Goal: Use online tool/utility: Utilize a website feature to perform a specific function

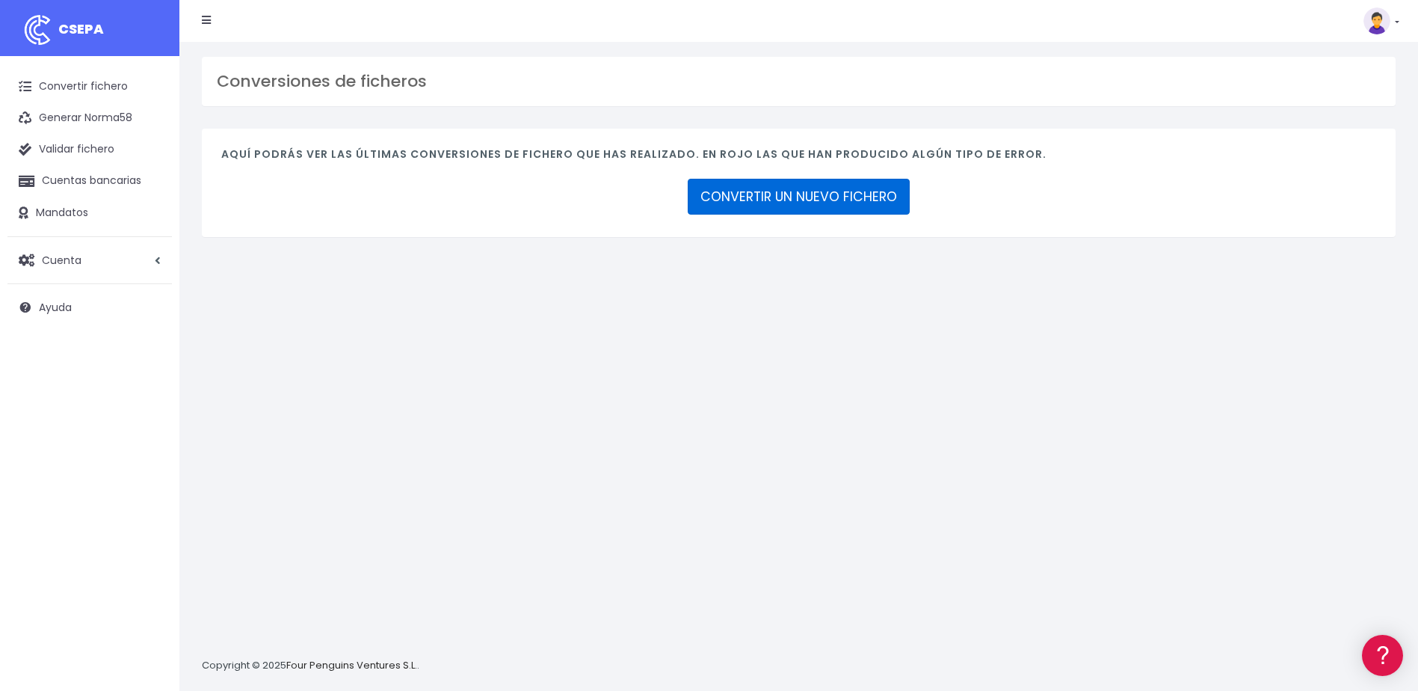
click at [817, 212] on link "CONVERTIR UN NUEVO FICHERO" at bounding box center [799, 197] width 222 height 36
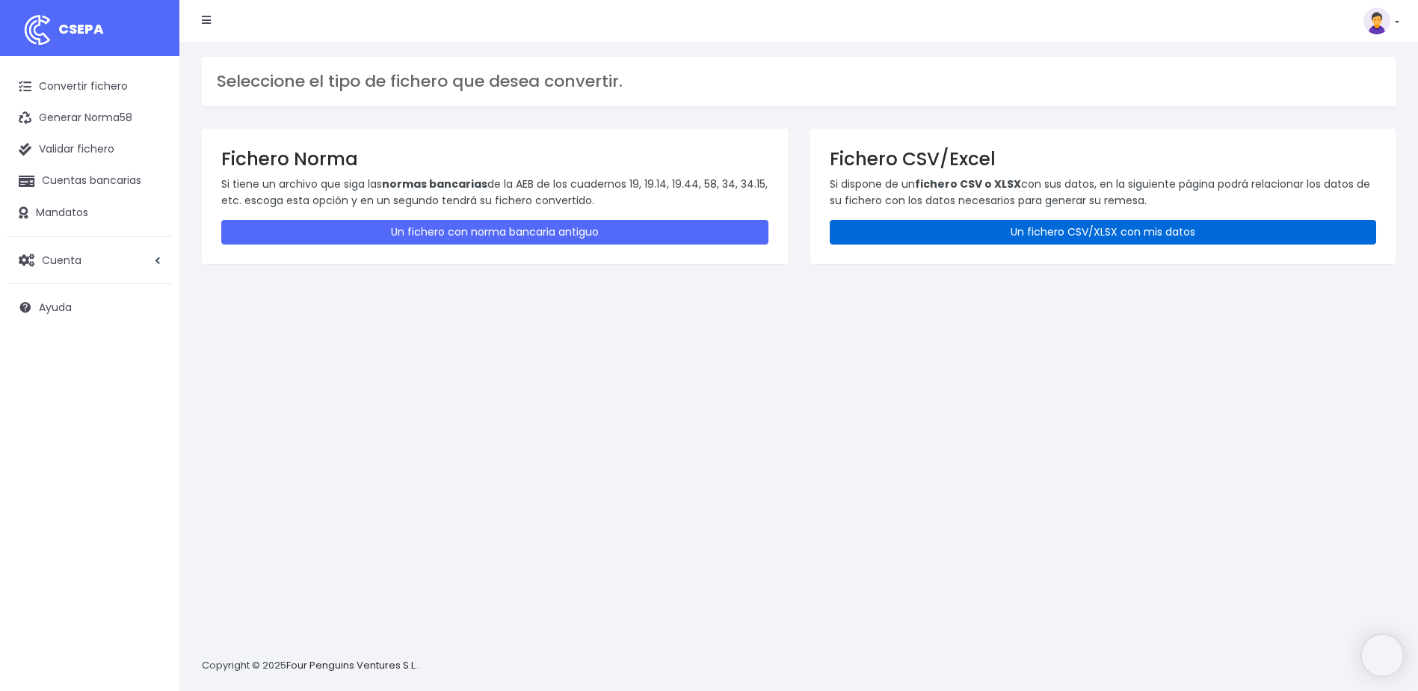
click at [967, 240] on link "Un fichero CSV/XLSX con mis datos" at bounding box center [1103, 232] width 547 height 25
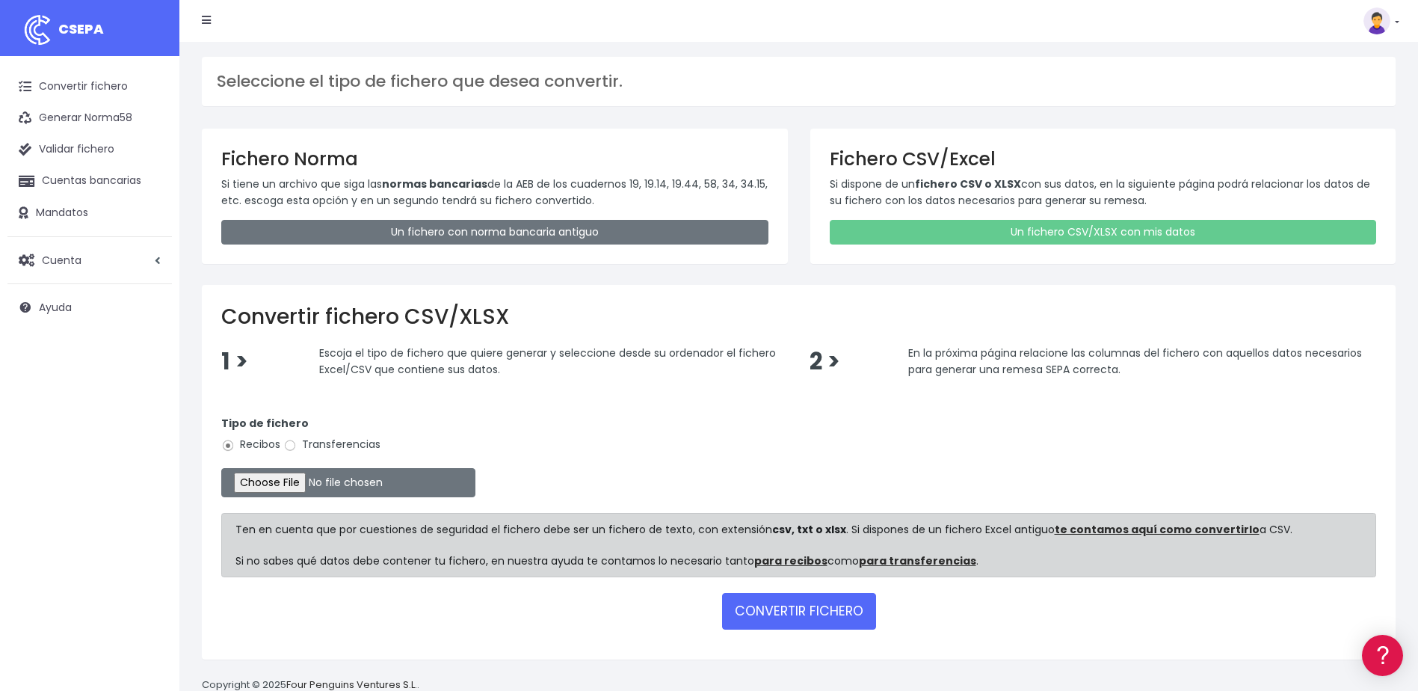
click at [301, 448] on label "Transferencias" at bounding box center [331, 445] width 97 height 16
click at [297, 448] on input "Transferencias" at bounding box center [289, 445] width 13 height 13
radio input "true"
click at [280, 481] on input "file" at bounding box center [348, 482] width 254 height 29
type input "C:\fakepath\SEPA FILE 223 PR 090425.xlsx"
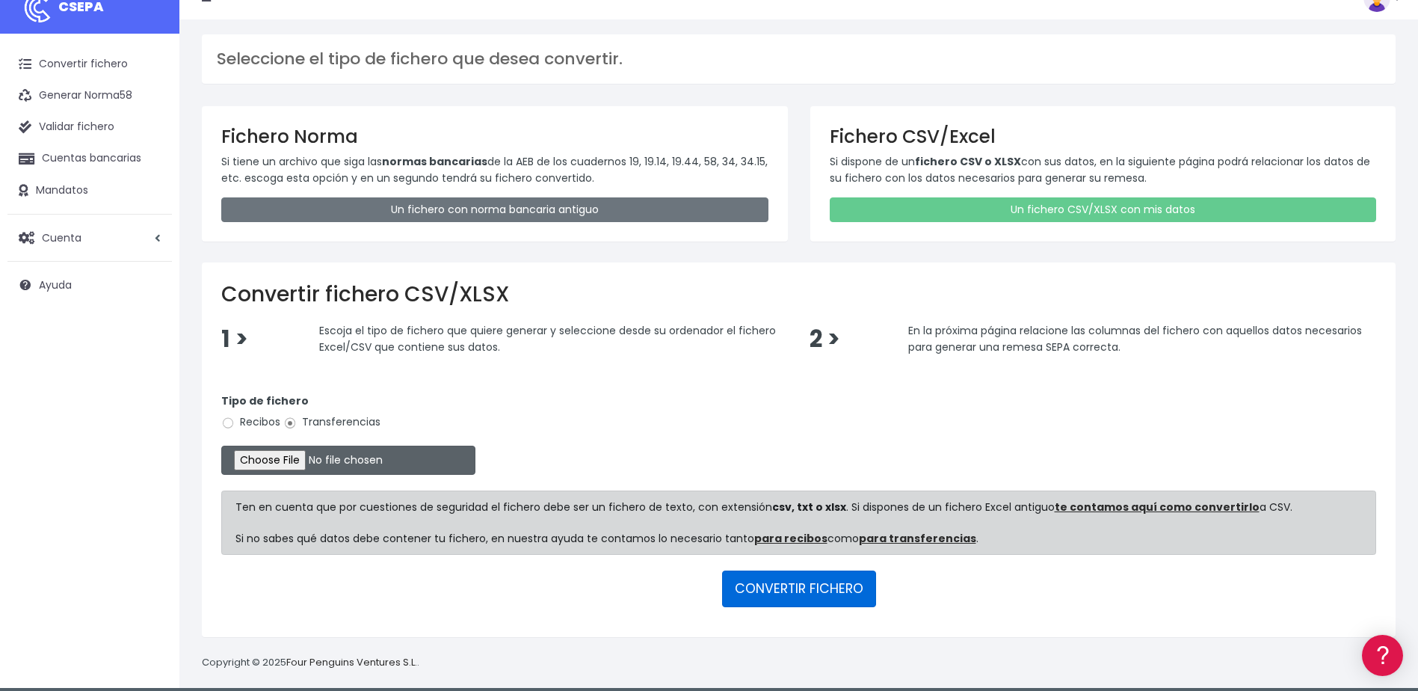
scroll to position [34, 0]
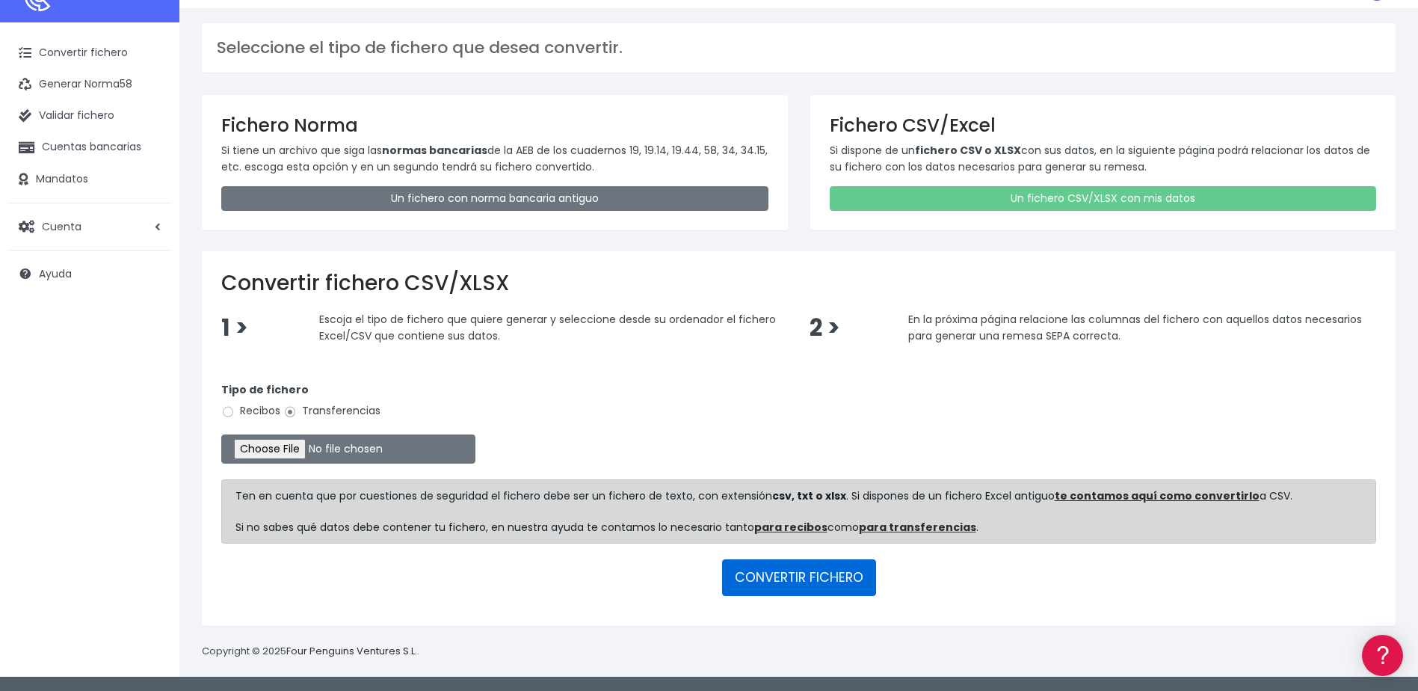
click at [815, 582] on button "CONVERTIR FICHERO" at bounding box center [799, 577] width 154 height 36
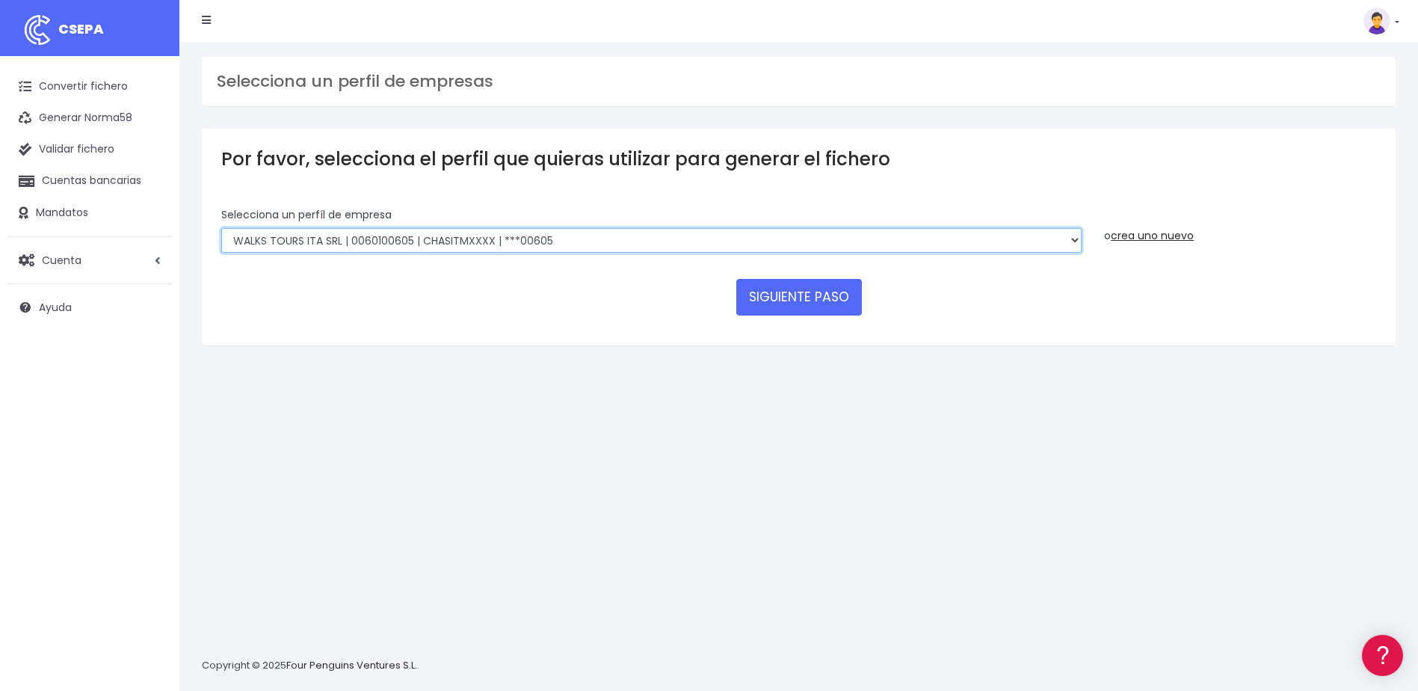
click at [730, 241] on select "Walks Agency Limited | IE3340316GH000 | CHASIE4LXXX | ***09227 Devour Spain SL …" at bounding box center [651, 240] width 860 height 25
click at [1076, 240] on select "Walks Agency Limited | IE3340316GH000 | CHASIE4LXXX | ***09227 Devour Spain SL …" at bounding box center [651, 240] width 860 height 25
click at [747, 249] on select "Walks Agency Limited | IE3340316GH000 | CHASIE4LXXX | ***09227 Devour Spain SL …" at bounding box center [651, 240] width 860 height 25
click at [374, 244] on select "Walks Agency Limited | IE3340316GH000 | CHASIE4LXXX | ***09227 Devour Spain SL …" at bounding box center [651, 240] width 860 height 25
select select "1665"
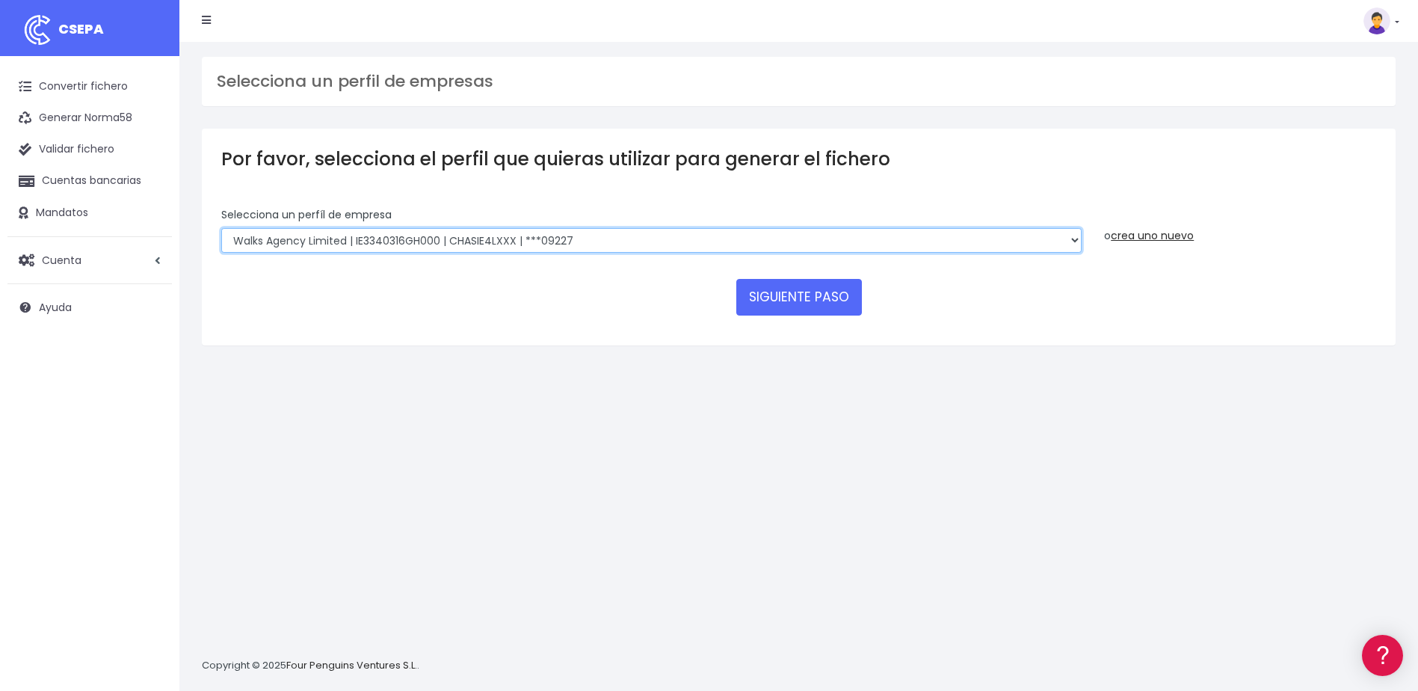
click at [221, 228] on select "Walks Agency Limited | IE3340316GH000 | CHASIE4LXXX | ***09227 Devour Spain SL …" at bounding box center [651, 240] width 860 height 25
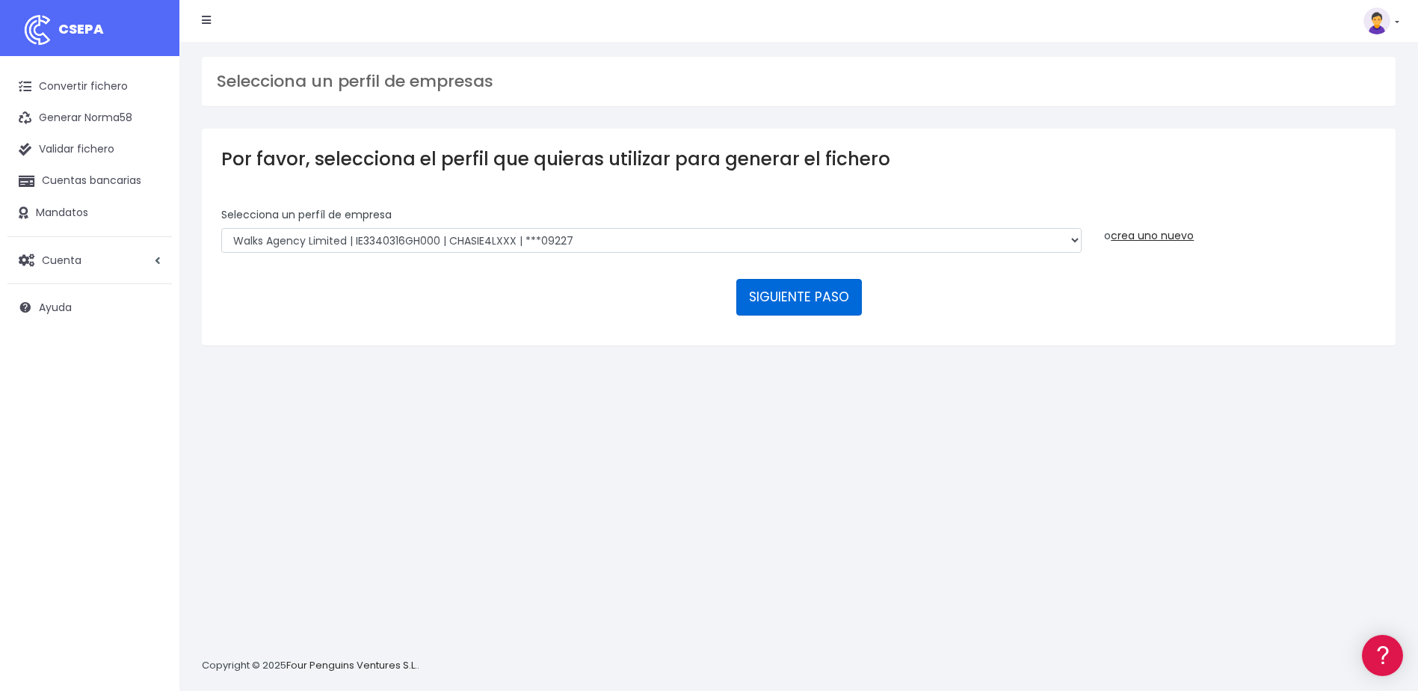
click at [767, 310] on button "SIGUIENTE PASO" at bounding box center [799, 297] width 126 height 36
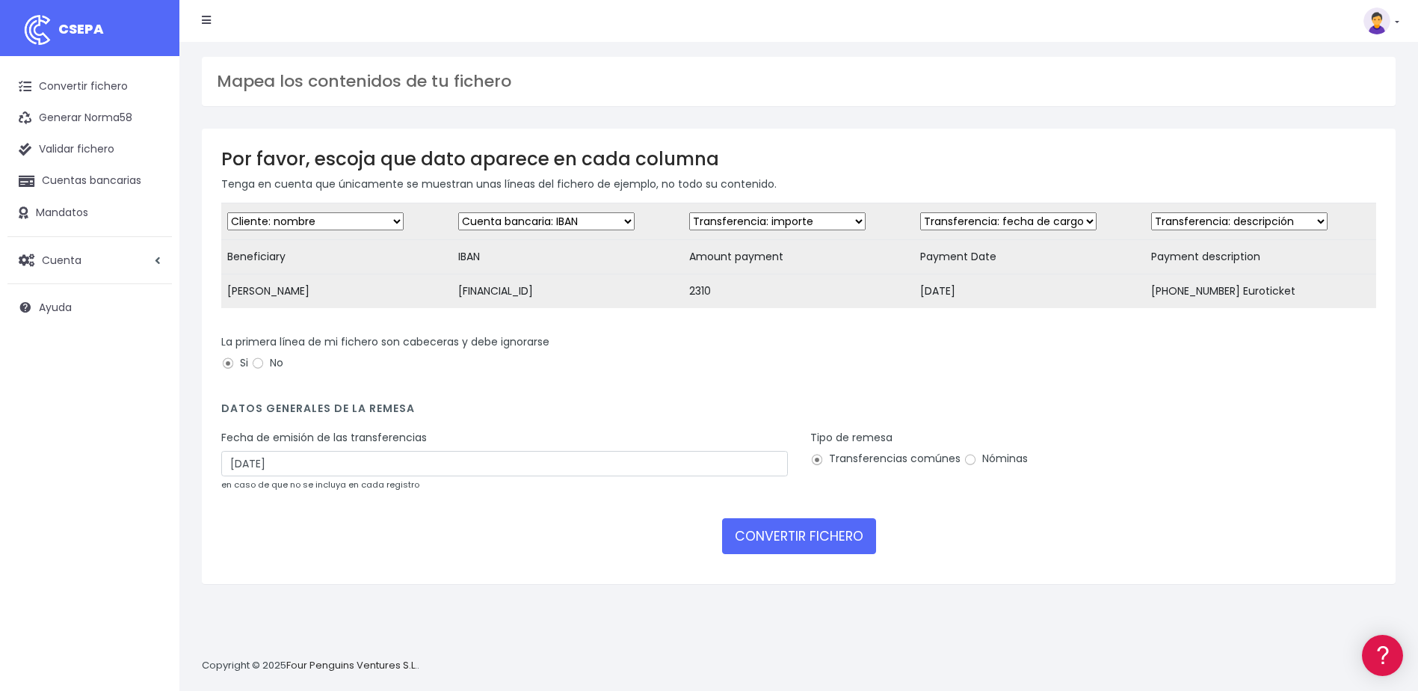
click at [291, 488] on div "Fecha de emisión de las transferencias [DATE] en caso de que no se incluya en c…" at bounding box center [504, 461] width 567 height 62
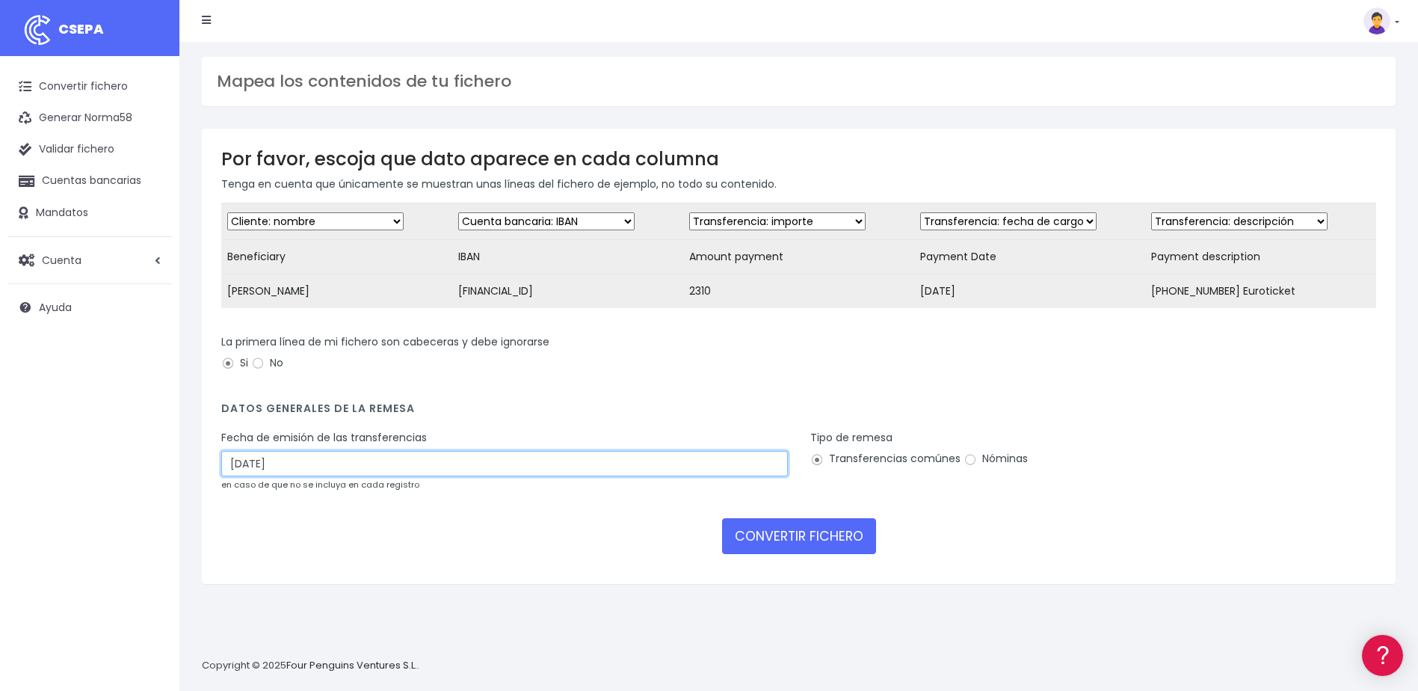
click at [302, 476] on input "[DATE]" at bounding box center [504, 463] width 567 height 25
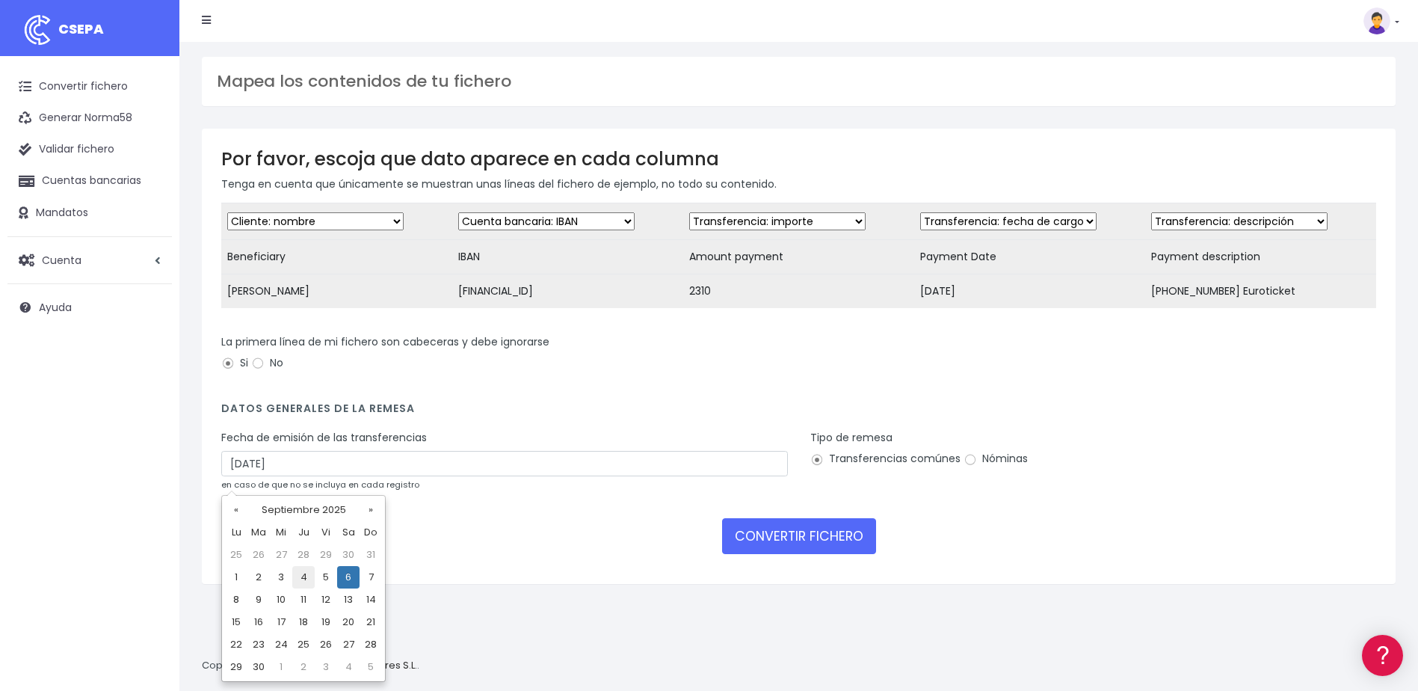
click at [306, 578] on td "4" at bounding box center [303, 577] width 22 height 22
type input "04/09/2025"
click at [378, 222] on select "Desechar campo Cliente: nombre Cliente: DNI Cliente: Email Cliente: referencia …" at bounding box center [315, 221] width 176 height 18
click at [512, 338] on form "Desechar campo Cliente: nombre Cliente: DNI Cliente: Email Cliente: referencia …" at bounding box center [798, 384] width 1155 height 362
click at [612, 224] on select "Desechar campo Cliente: nombre Cliente: DNI Cliente: Email Cliente: referencia …" at bounding box center [546, 221] width 176 height 18
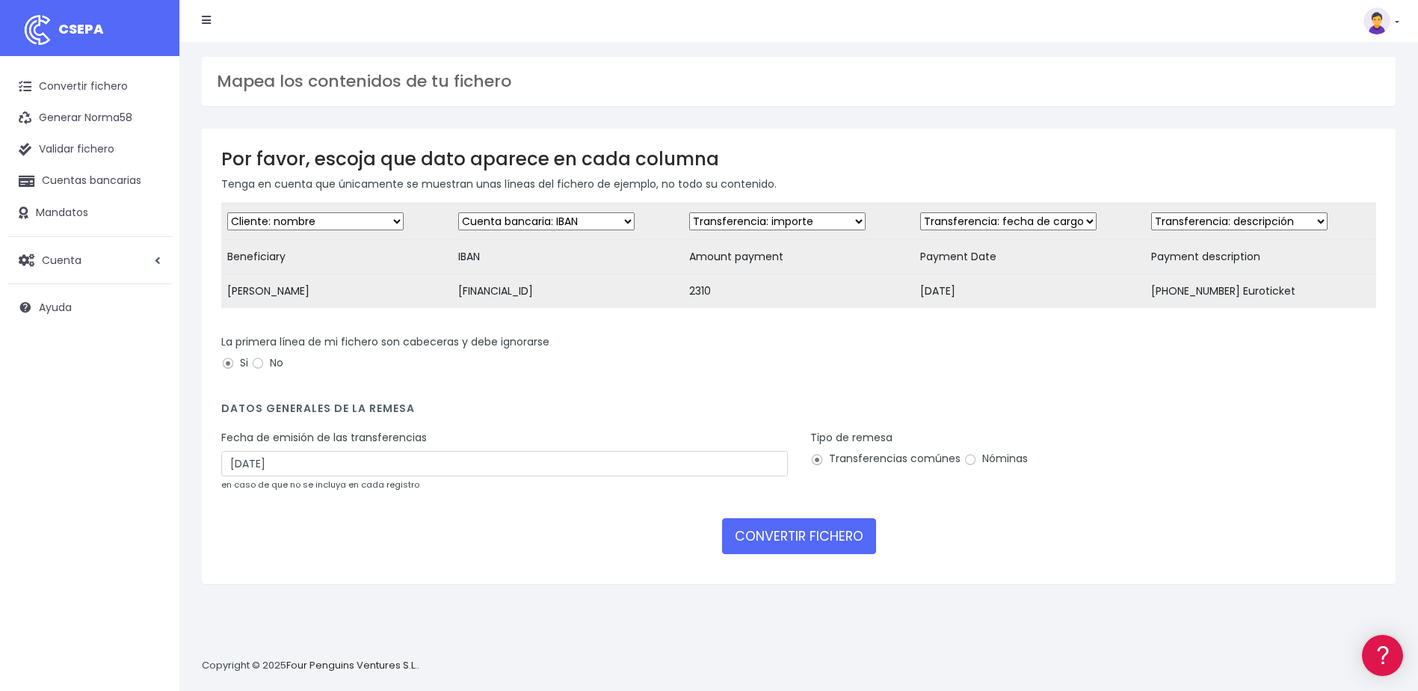
click at [667, 300] on td "FR0511449000010120459001W75" at bounding box center [567, 291] width 231 height 34
click at [617, 217] on select "Desechar campo Cliente: nombre Cliente: DNI Cliente: Email Cliente: referencia …" at bounding box center [546, 221] width 176 height 18
click at [458, 212] on select "Desechar campo Cliente: nombre Cliente: DNI Cliente: Email Cliente: referencia …" at bounding box center [546, 221] width 176 height 18
click at [816, 548] on button "CONVERTIR FICHERO" at bounding box center [799, 536] width 154 height 36
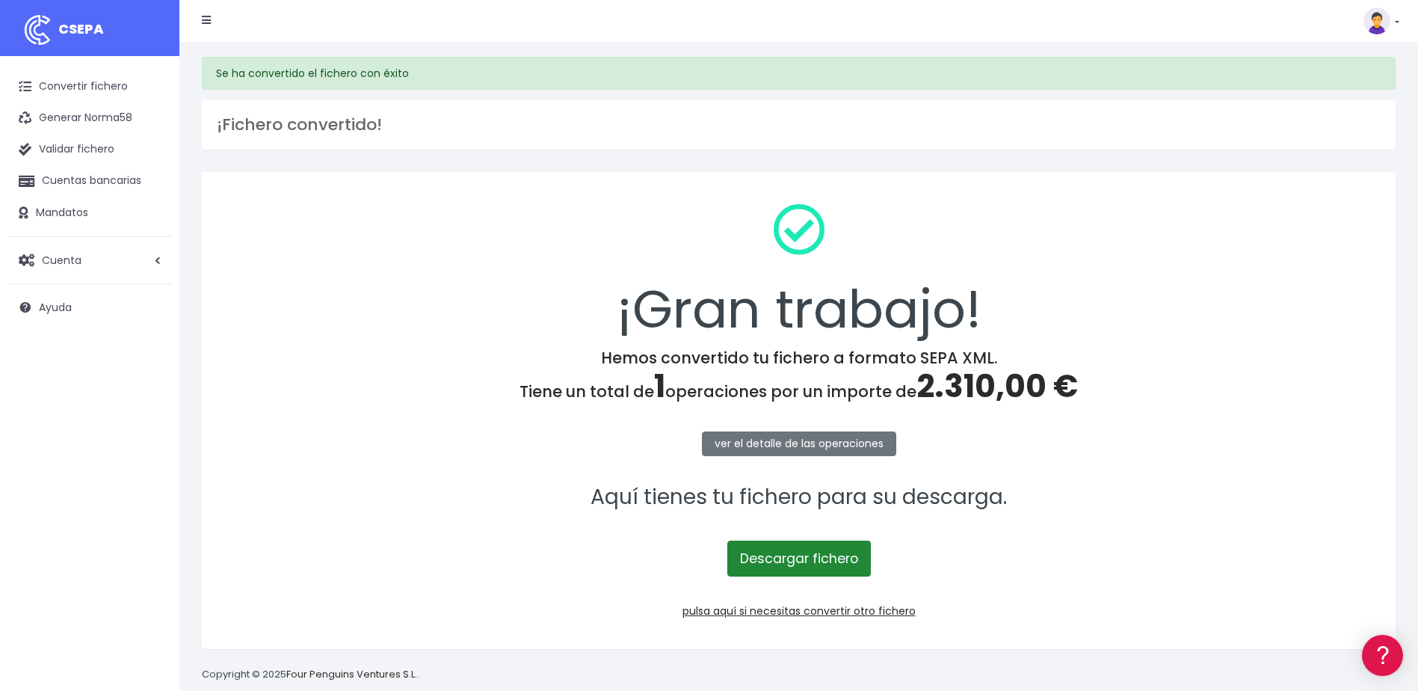
click at [830, 558] on link "Descargar fichero" at bounding box center [799, 558] width 144 height 36
